Goal: Information Seeking & Learning: Check status

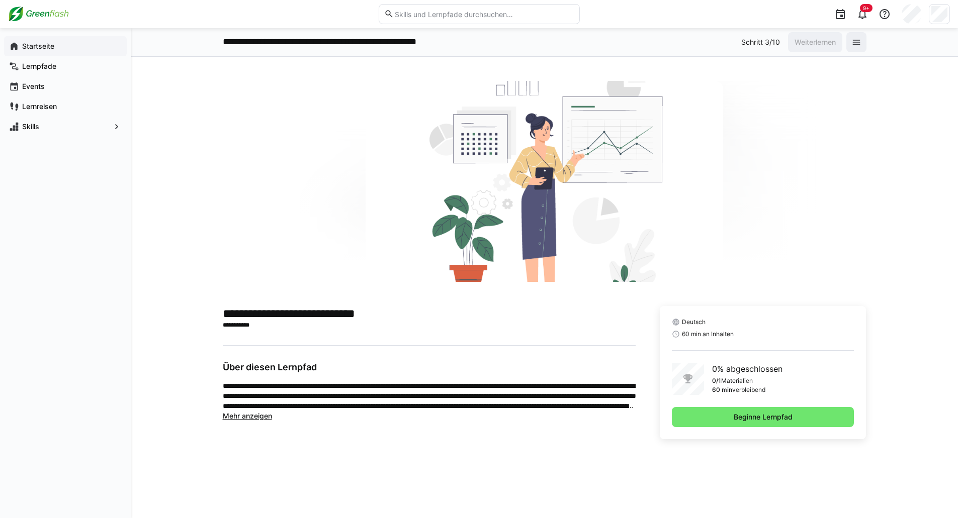
click at [33, 52] on div "Startseite" at bounding box center [65, 46] width 123 height 20
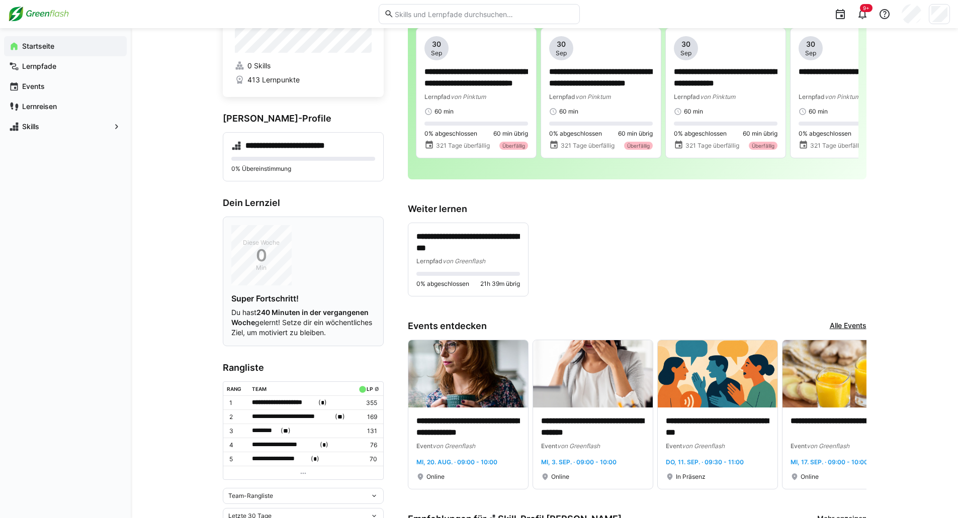
scroll to position [151, 0]
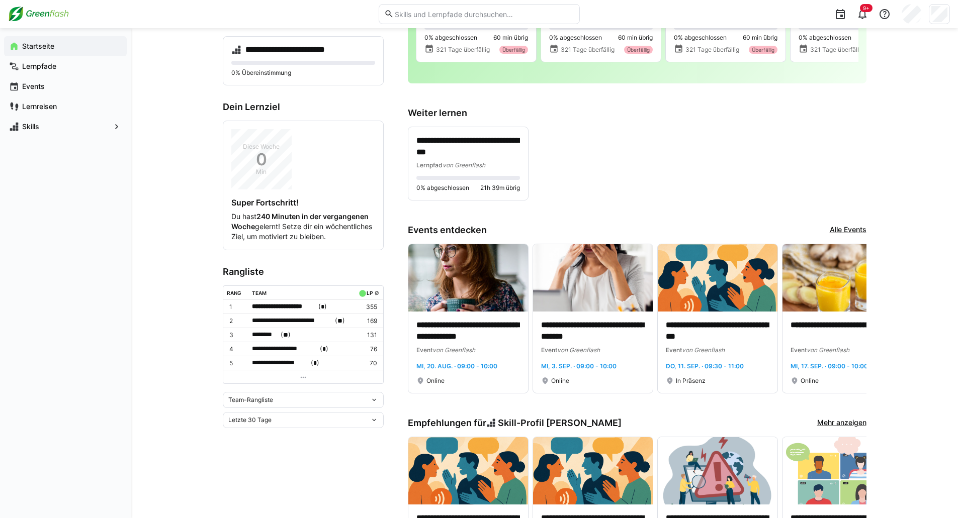
click at [271, 404] on div "Team-Rangliste" at bounding box center [299, 400] width 142 height 7
click at [282, 441] on div "Individuelle Rangliste" at bounding box center [303, 445] width 149 height 8
drag, startPoint x: 366, startPoint y: 354, endPoint x: 378, endPoint y: 353, distance: 11.6
click at [378, 353] on td "242" at bounding box center [370, 347] width 25 height 14
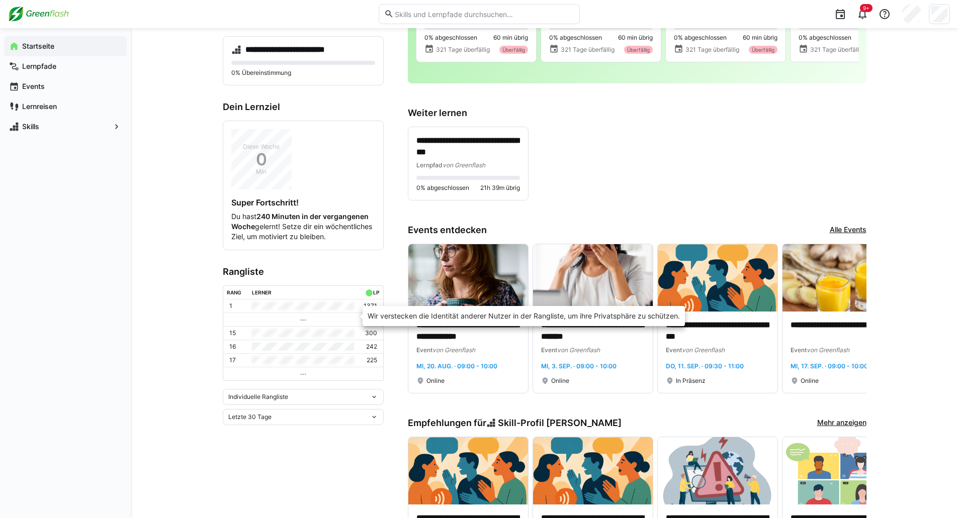
drag, startPoint x: 286, startPoint y: 318, endPoint x: 253, endPoint y: 318, distance: 33.2
click at [253, 313] on td at bounding box center [303, 306] width 110 height 13
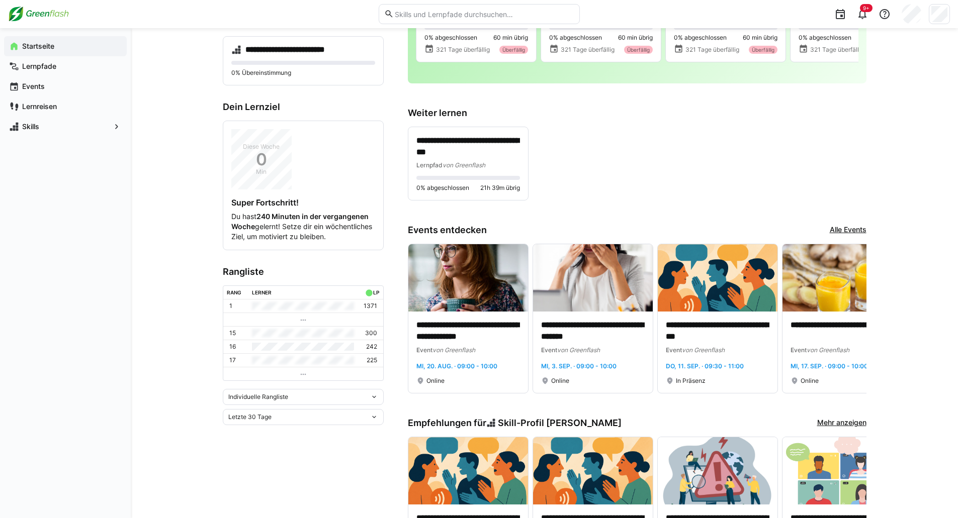
click at [282, 405] on div "Individuelle Rangliste" at bounding box center [303, 397] width 161 height 16
click at [277, 430] on div "Team-Rangliste" at bounding box center [303, 428] width 149 height 8
click at [277, 432] on app-home-left "**********" at bounding box center [303, 453] width 161 height 1099
click at [280, 399] on div "Letzte 30 Tage" at bounding box center [299, 395] width 142 height 7
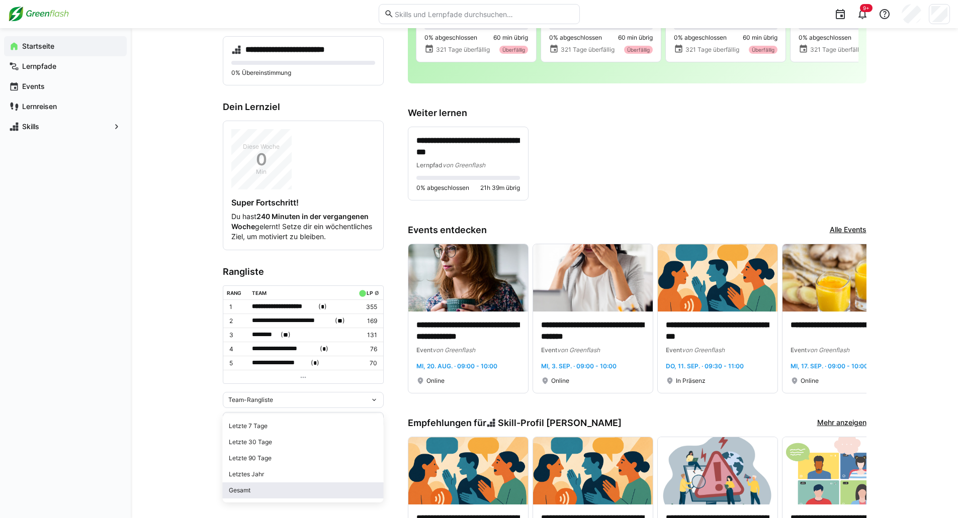
click at [277, 483] on span "Gesamt" at bounding box center [303, 491] width 161 height 16
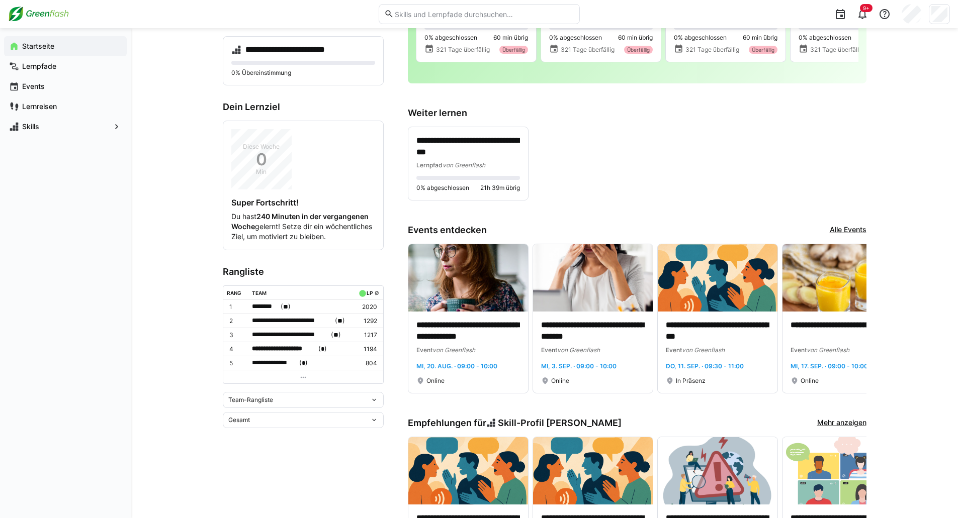
click at [305, 382] on eds-icon at bounding box center [303, 378] width 8 height 8
click at [302, 382] on eds-icon at bounding box center [303, 378] width 8 height 8
click at [301, 382] on eds-icon at bounding box center [303, 378] width 8 height 8
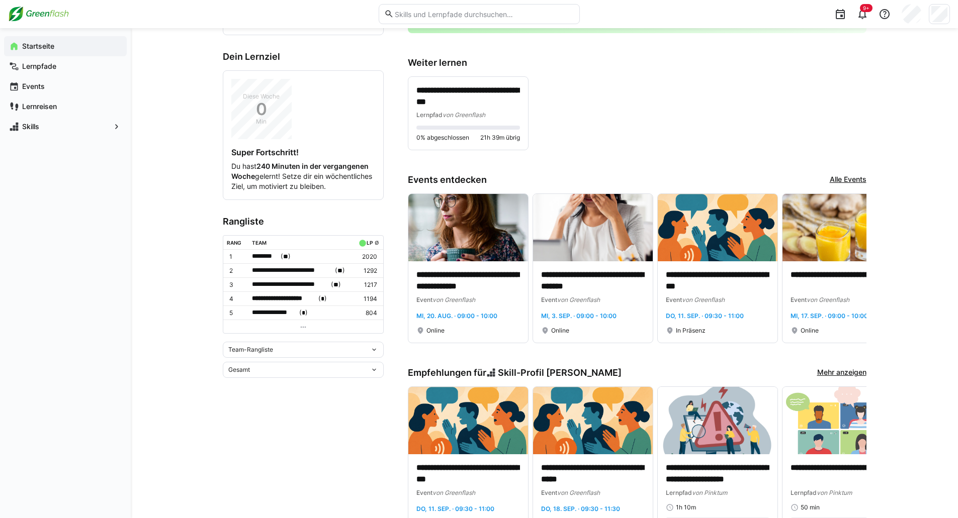
drag, startPoint x: 290, startPoint y: 375, endPoint x: 287, endPoint y: 379, distance: 5.4
click at [290, 374] on div "Gesamt" at bounding box center [299, 369] width 142 height 7
click at [268, 430] on div "Letzte 90 Tage" at bounding box center [303, 431] width 149 height 8
click at [320, 370] on div "Letzte 90 Tage" at bounding box center [303, 370] width 161 height 16
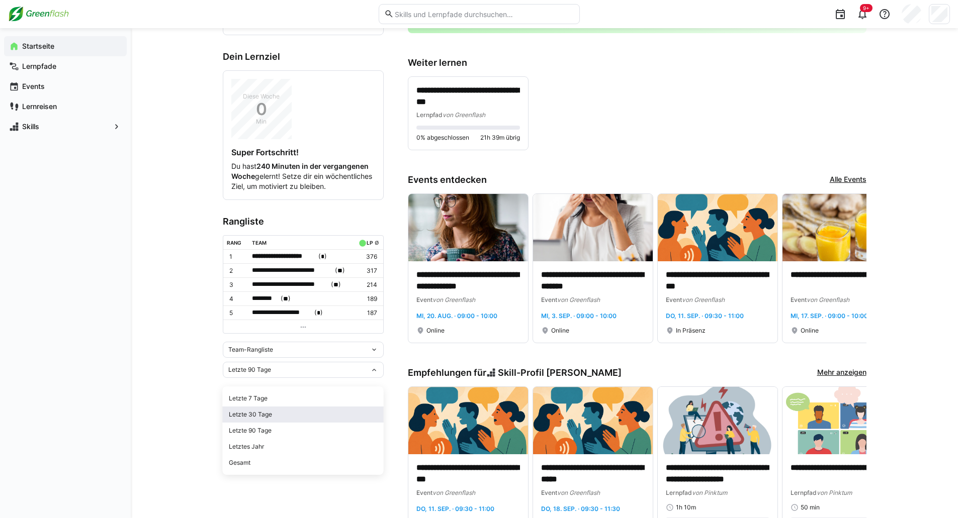
click at [257, 422] on span "Letzte 30 Tage" at bounding box center [303, 415] width 161 height 16
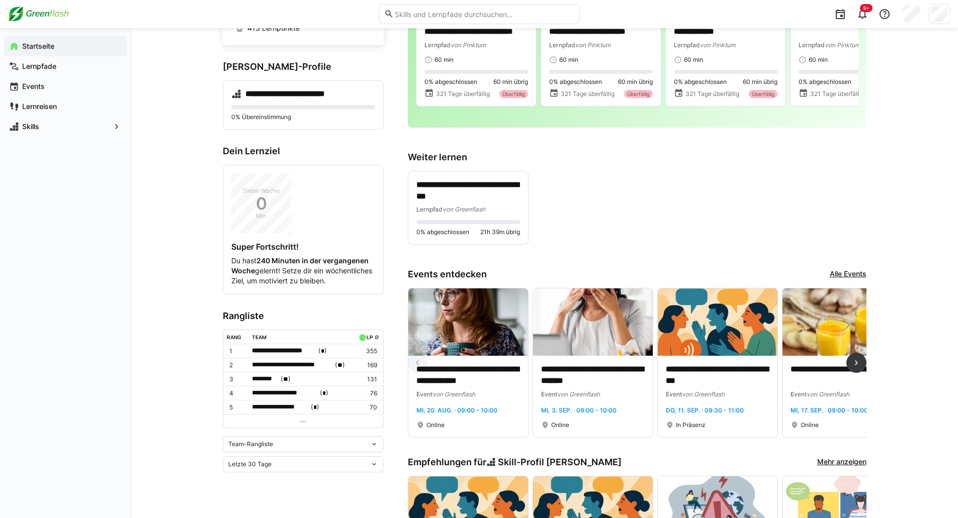
scroll to position [0, 0]
